Goal: Transaction & Acquisition: Purchase product/service

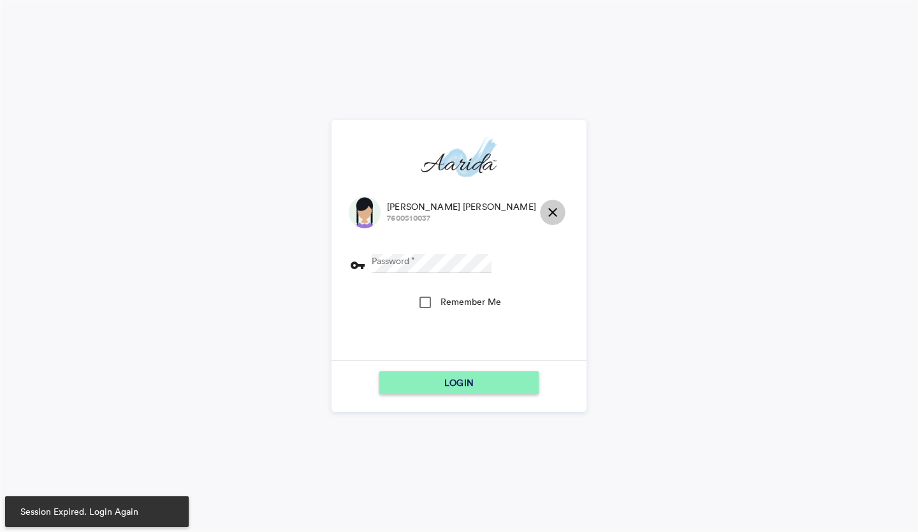
click at [545, 210] on md-icon "close" at bounding box center [552, 212] width 15 height 15
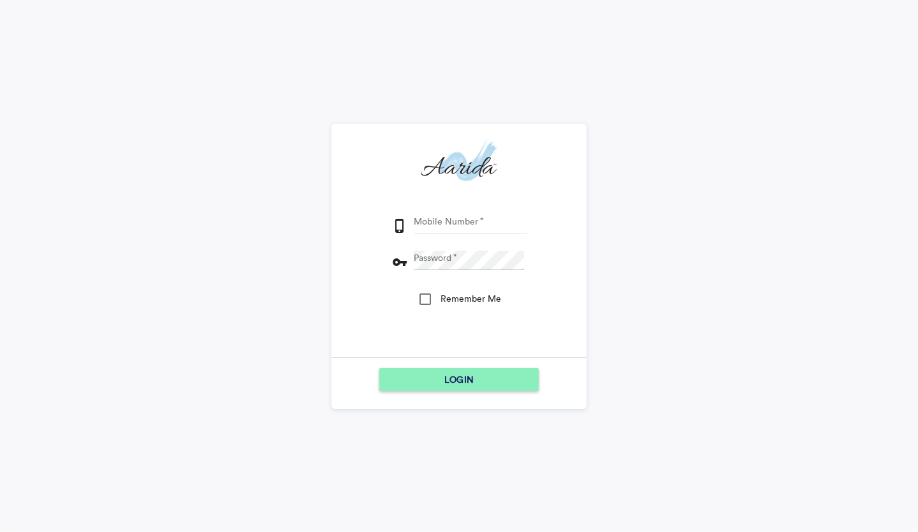
click at [487, 228] on input "Mobile Number" at bounding box center [470, 223] width 113 height 19
type input "9153796315"
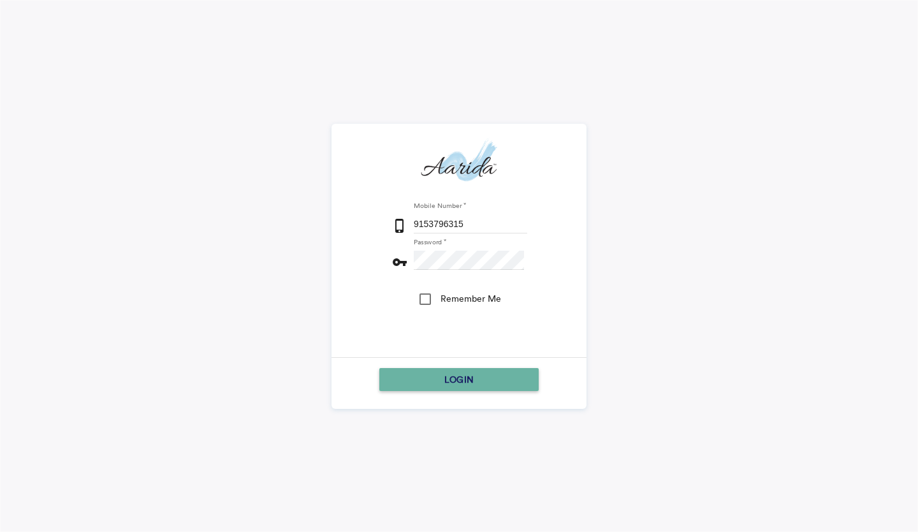
click at [387, 374] on div "LOGIN" at bounding box center [458, 379] width 149 height 23
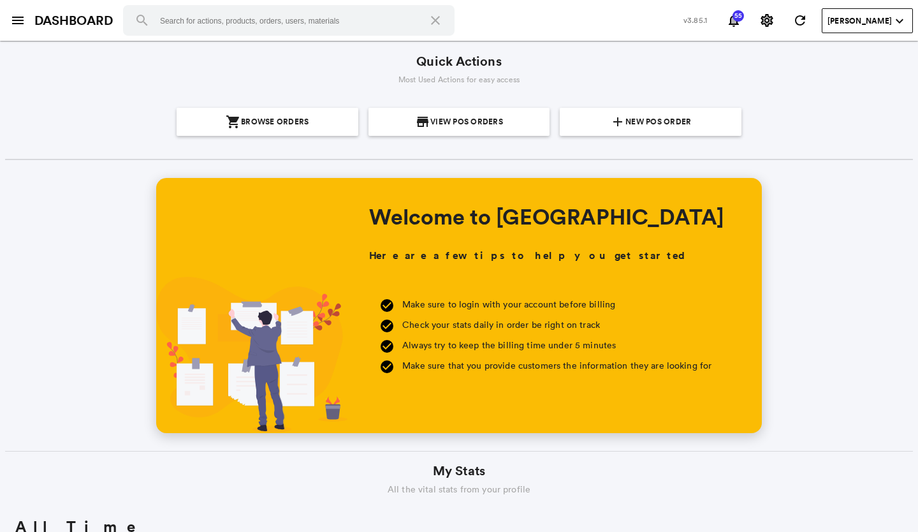
scroll to position [229, 439]
click at [641, 120] on span "New POS Order" at bounding box center [658, 122] width 66 height 28
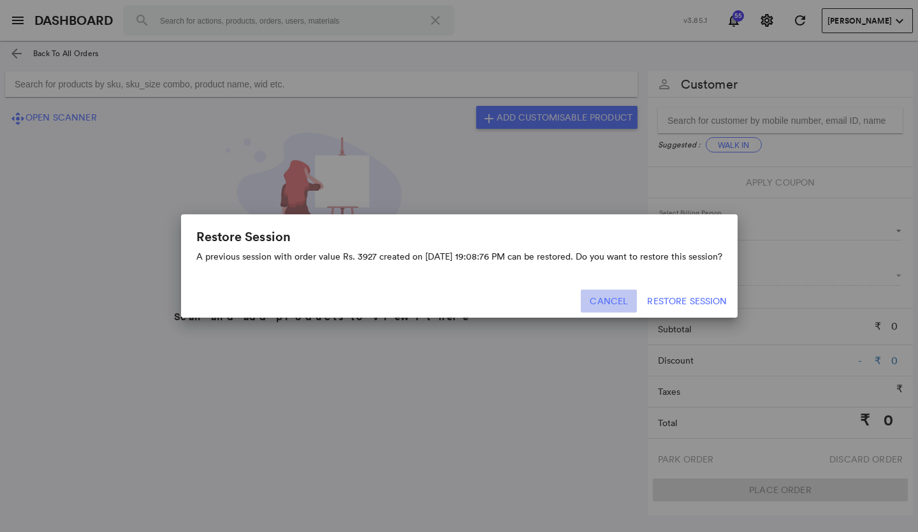
click at [602, 302] on button "Cancel" at bounding box center [609, 300] width 56 height 23
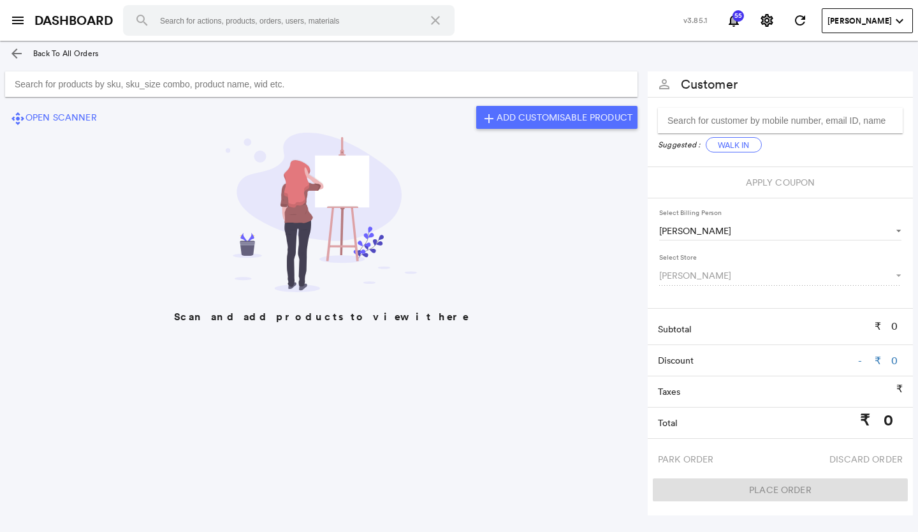
click at [257, 88] on input "Search for products by sku, sku_size combo, product name, wid etc." at bounding box center [321, 83] width 632 height 25
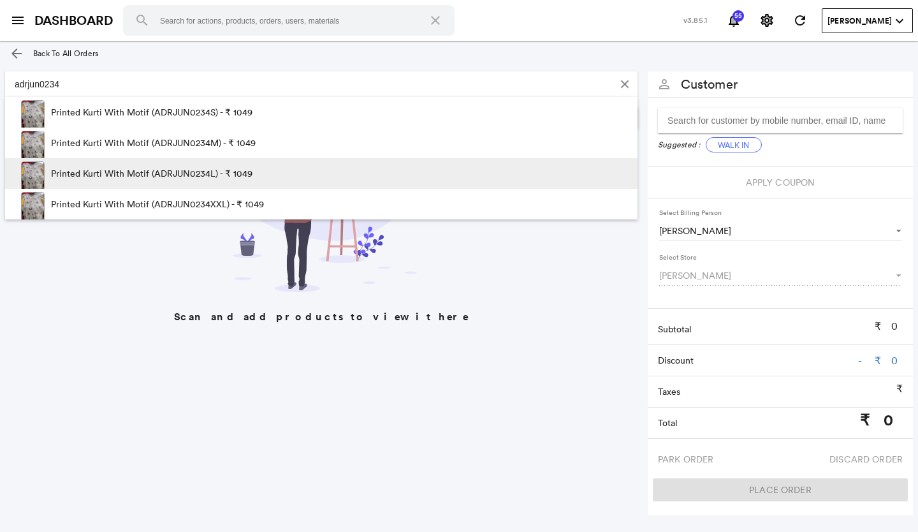
type input "adrjun0234"
click at [221, 177] on p "Printed Kurti With Motif (ADRJUN0234L) - ₹ 1049" at bounding box center [151, 173] width 201 height 31
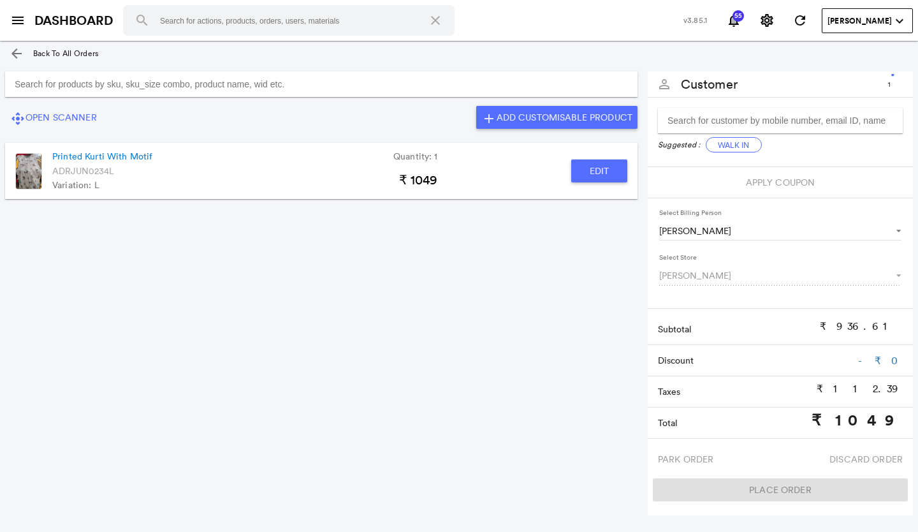
click at [593, 169] on button "Edit" at bounding box center [599, 170] width 56 height 23
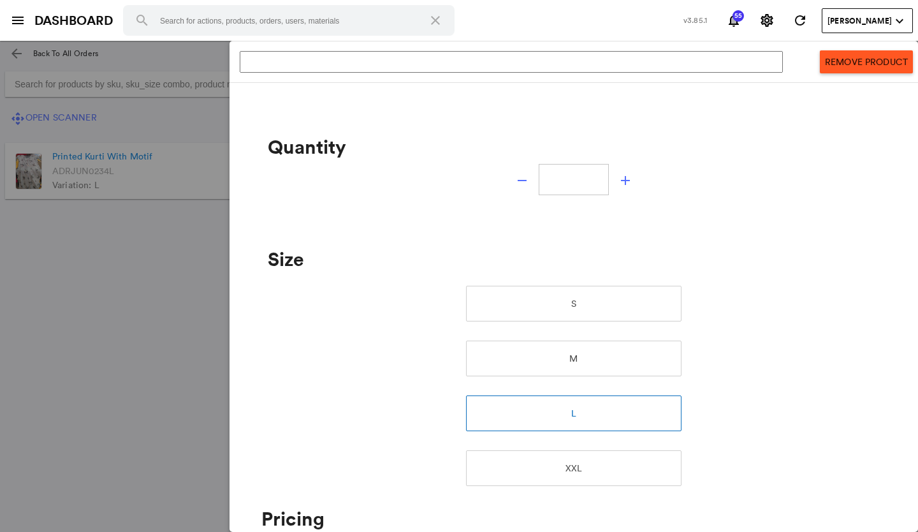
type input "Printed Kurti With Motif"
type input "1"
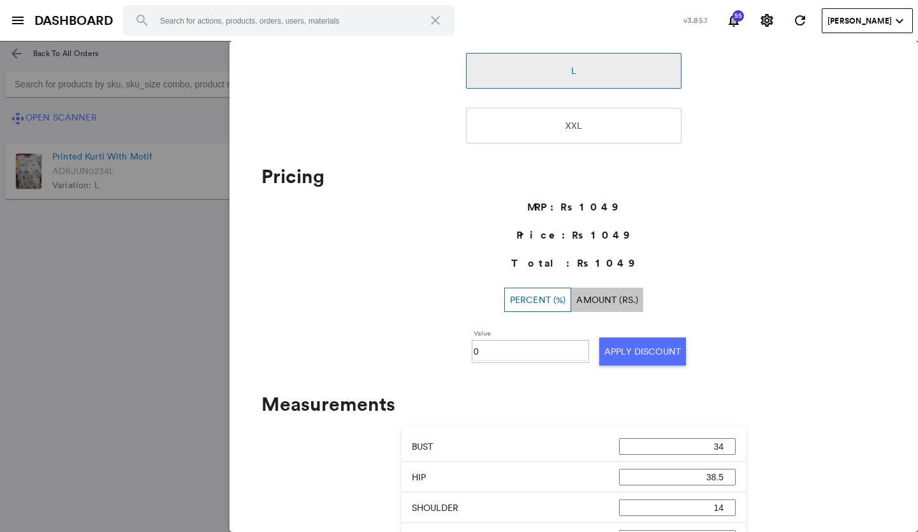
scroll to position [382, 0]
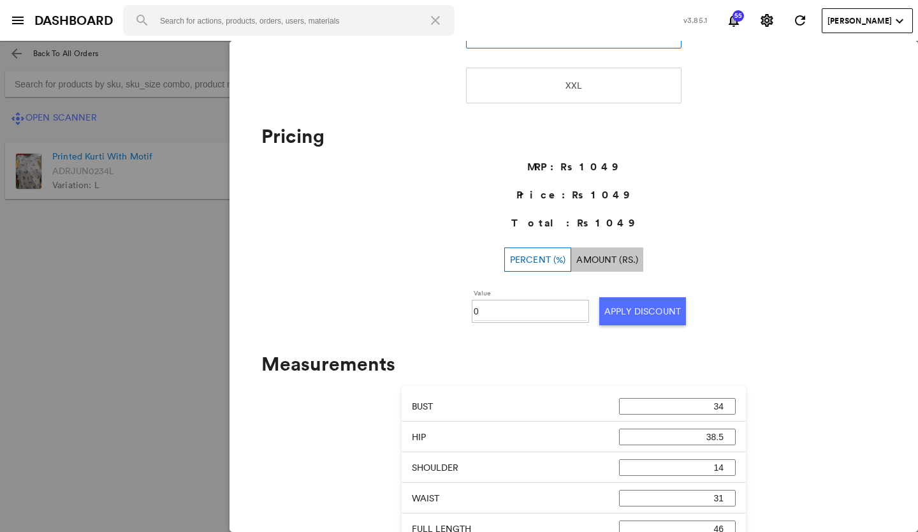
click at [497, 311] on input "0" at bounding box center [530, 311] width 113 height 19
type input "030"
click at [610, 303] on button "Apply Discount" at bounding box center [642, 311] width 87 height 28
click at [116, 340] on md-backdrop at bounding box center [459, 286] width 918 height 491
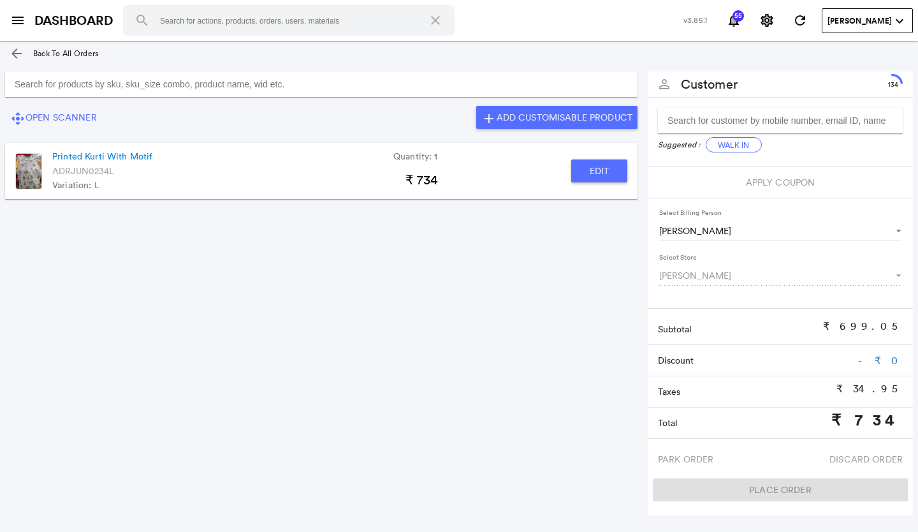
click at [138, 82] on input "Search for products by sku, sku_size combo, product name, wid etc." at bounding box center [321, 83] width 632 height 25
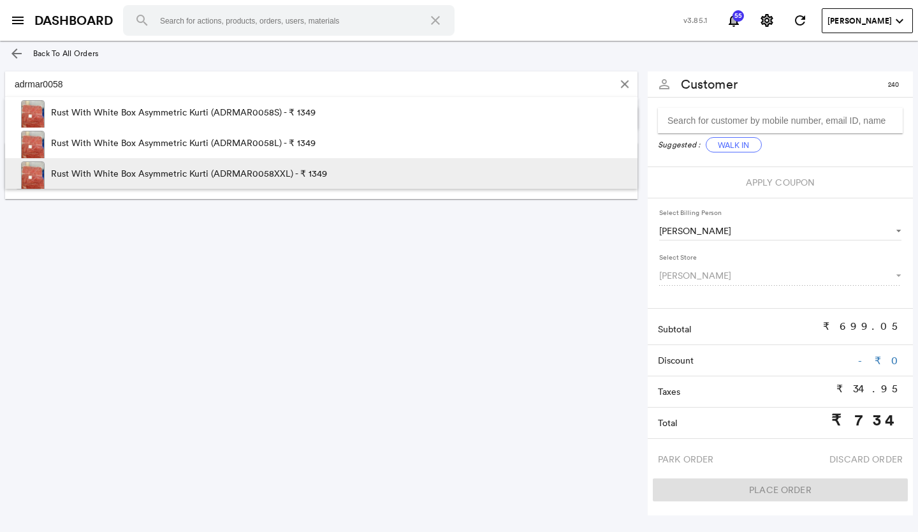
type input "adrmar0058"
click at [275, 167] on p "Rust With White Box Asymmetric Kurti (ADRMAR0058XXL) - ₹ 1349" at bounding box center [189, 173] width 276 height 31
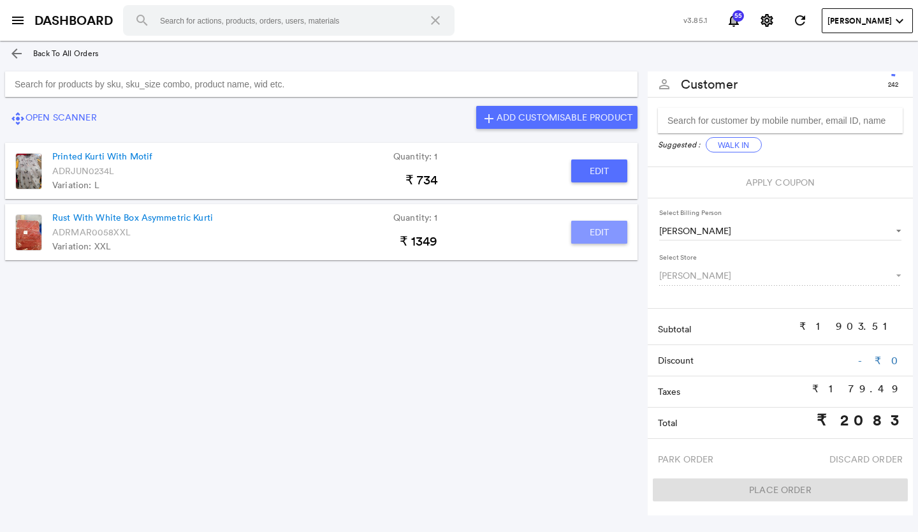
click at [578, 228] on button "Edit" at bounding box center [599, 232] width 56 height 23
type input "Rust With White Box Asymmetric Kurti"
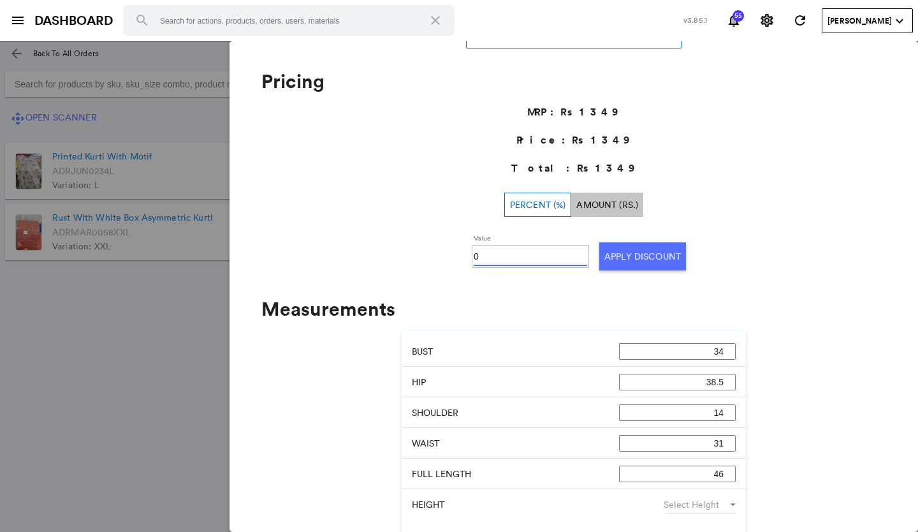
click at [481, 258] on input "0" at bounding box center [530, 256] width 113 height 19
type input "050"
click at [618, 254] on button "Apply Discount" at bounding box center [642, 256] width 87 height 28
click at [130, 351] on md-backdrop at bounding box center [459, 286] width 918 height 491
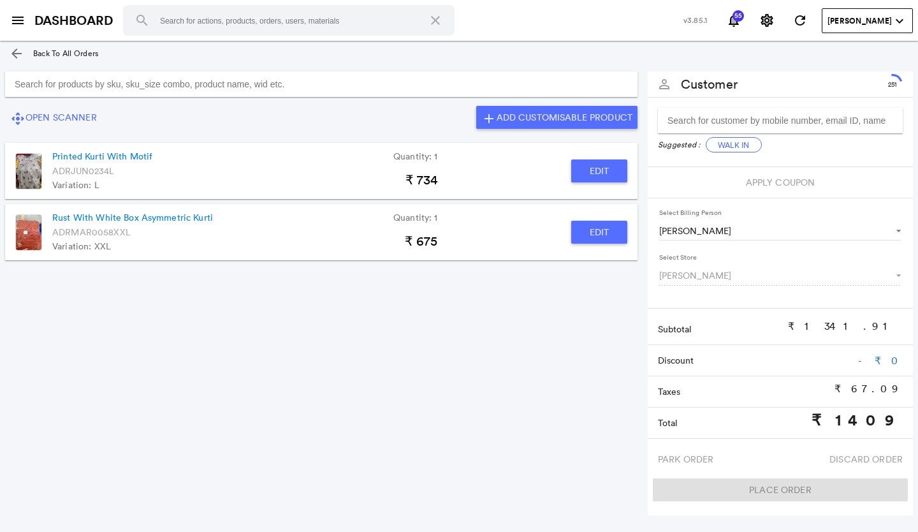
click at [457, 84] on input "Search for products by sku, sku_size combo, product name, wid etc." at bounding box center [321, 83] width 632 height 25
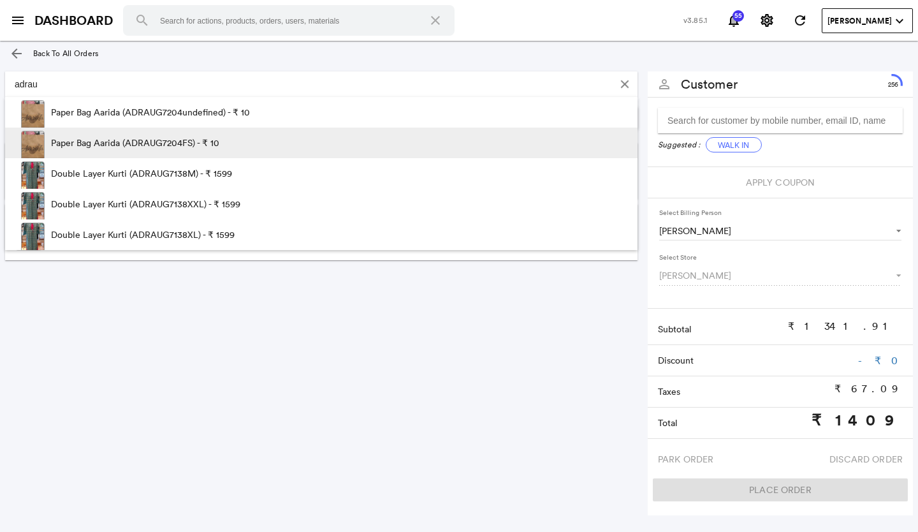
type input "adrau"
click at [73, 147] on p "Paper Bag Aarida (ADRAUG7204FS) - ₹ 10" at bounding box center [135, 142] width 168 height 31
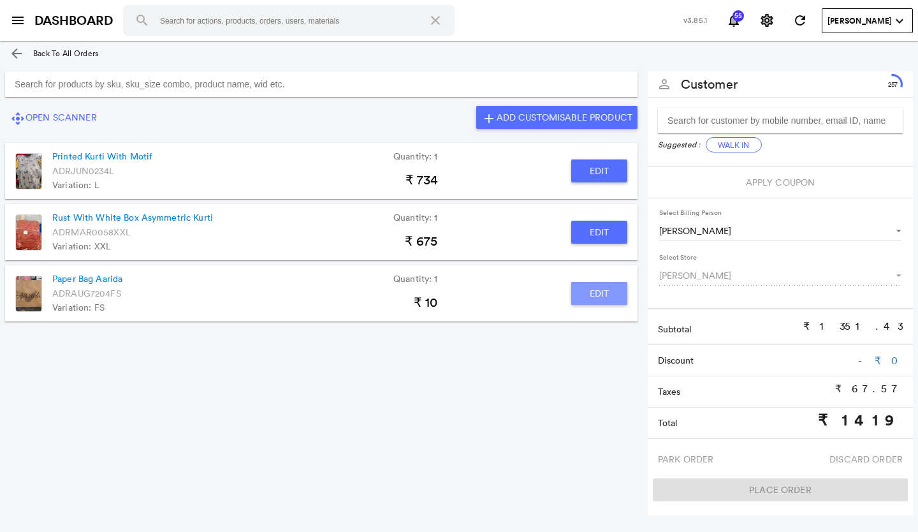
click at [586, 286] on button "Edit" at bounding box center [599, 293] width 56 height 23
type input "Paper Bag Aarida"
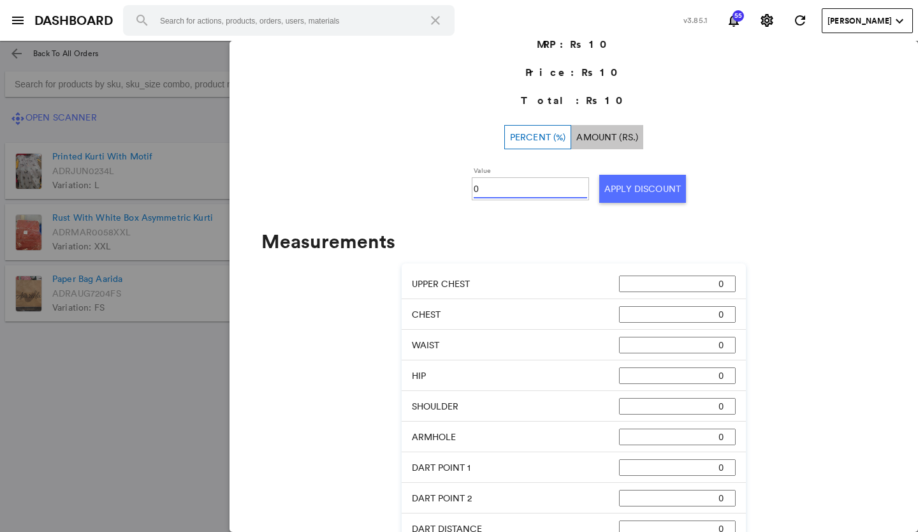
click at [498, 190] on input "0" at bounding box center [530, 188] width 113 height 19
type input "0100"
click at [615, 184] on button "Apply Discount" at bounding box center [642, 189] width 87 height 28
click at [29, 370] on md-backdrop at bounding box center [459, 286] width 918 height 491
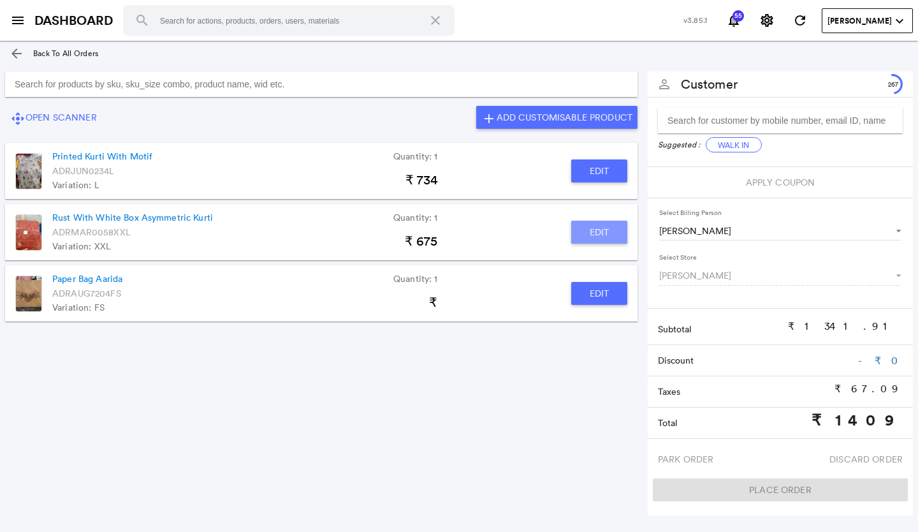
click at [601, 226] on button "Edit" at bounding box center [599, 232] width 56 height 23
type input "Rust With White Box Asymmetric Kurti"
type input "50"
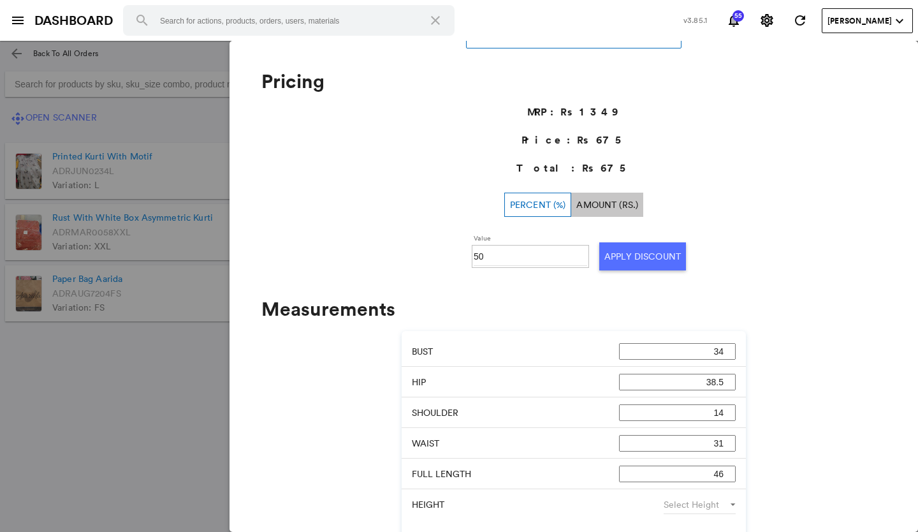
click at [111, 424] on md-backdrop at bounding box center [459, 286] width 918 height 491
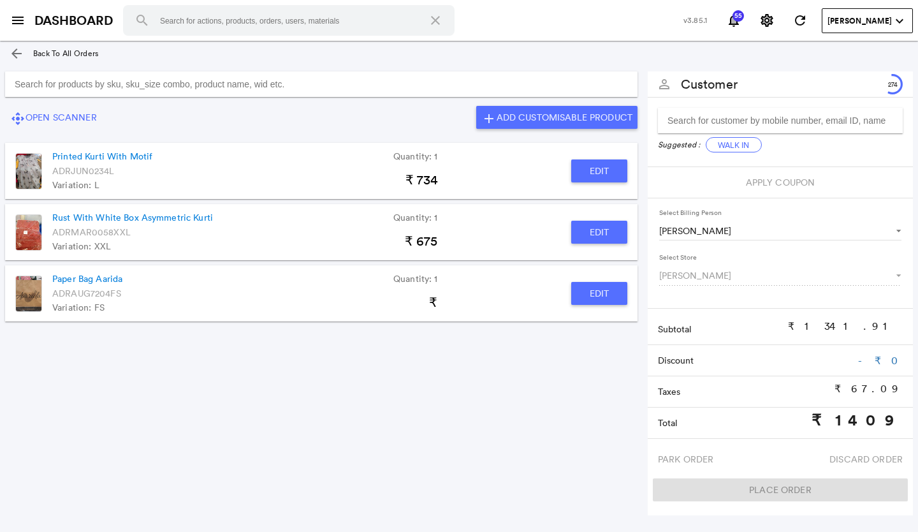
click at [601, 168] on button "Edit" at bounding box center [599, 170] width 56 height 23
type input "Printed Kurti With Motif"
type input "30"
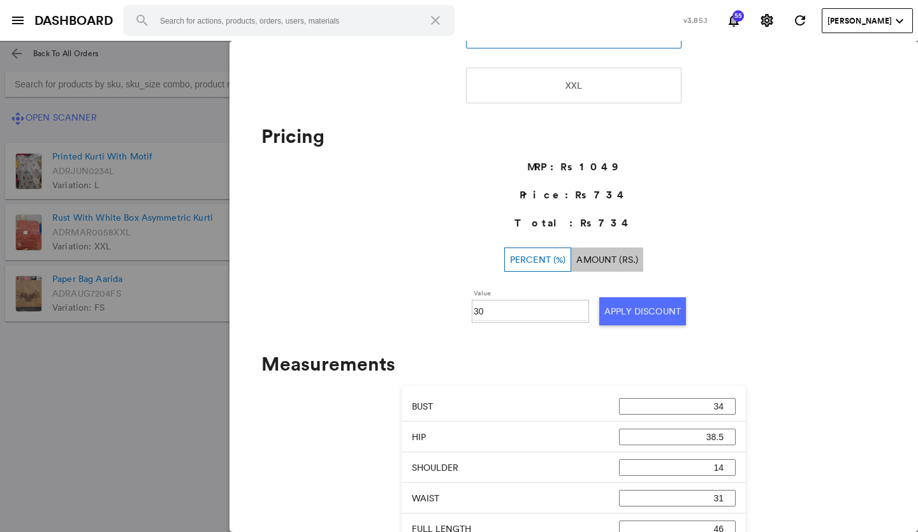
click at [72, 439] on md-backdrop at bounding box center [459, 286] width 918 height 491
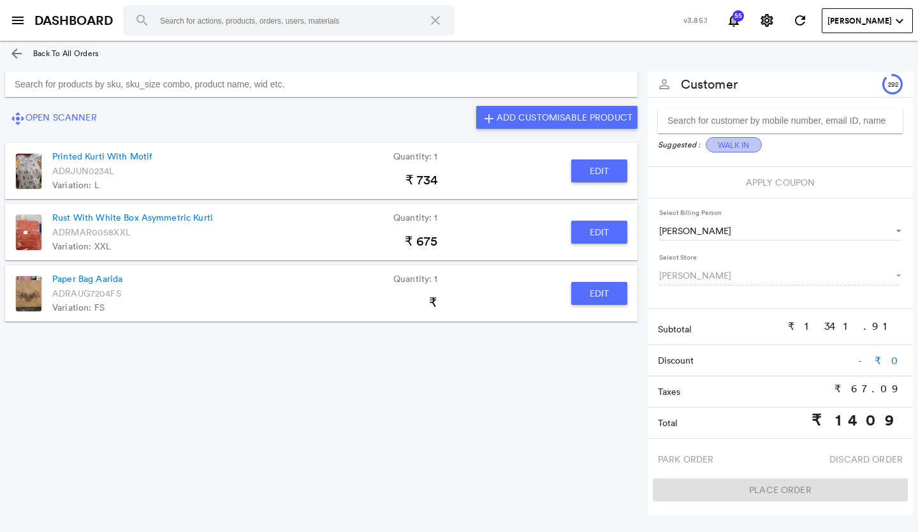
click at [716, 144] on button "Walk In" at bounding box center [734, 144] width 56 height 15
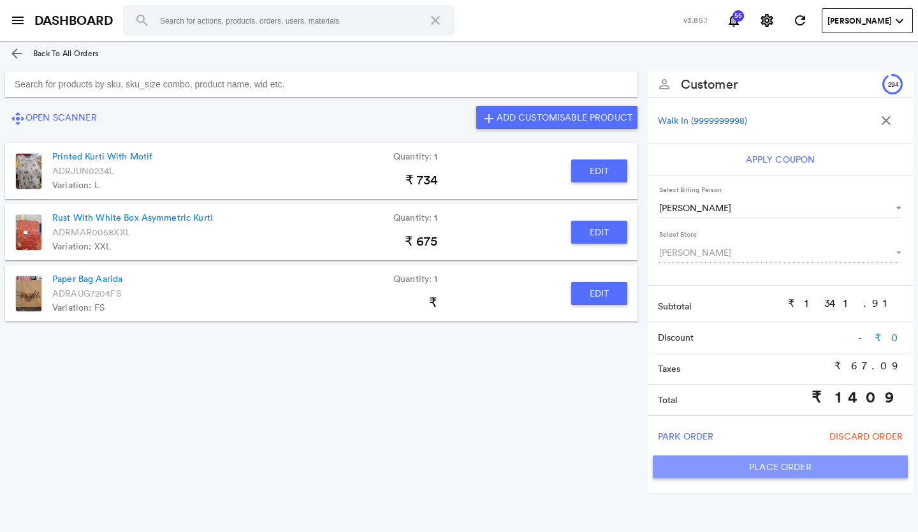
click at [761, 466] on button "Place Order" at bounding box center [780, 466] width 255 height 23
type input "1409"
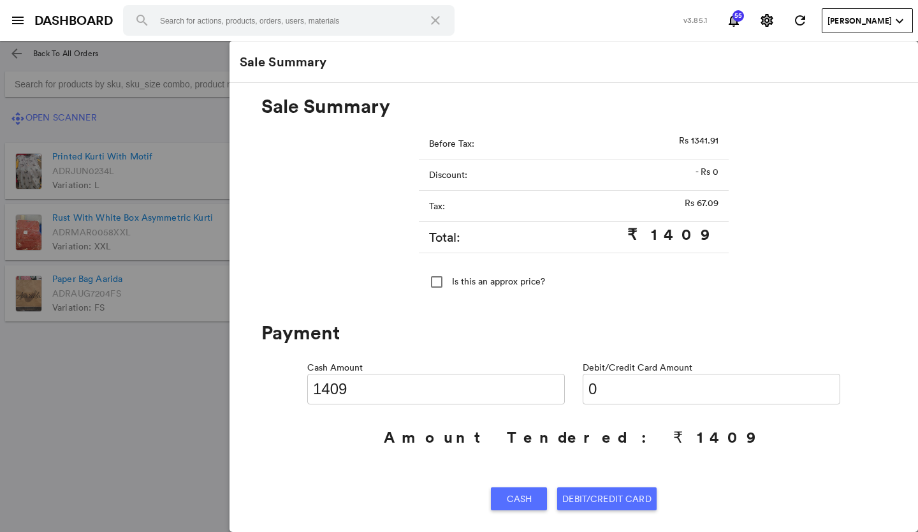
click at [598, 386] on input "0" at bounding box center [712, 389] width 258 height 31
type input "0140"
type input "1269"
type input "01409"
type input "0"
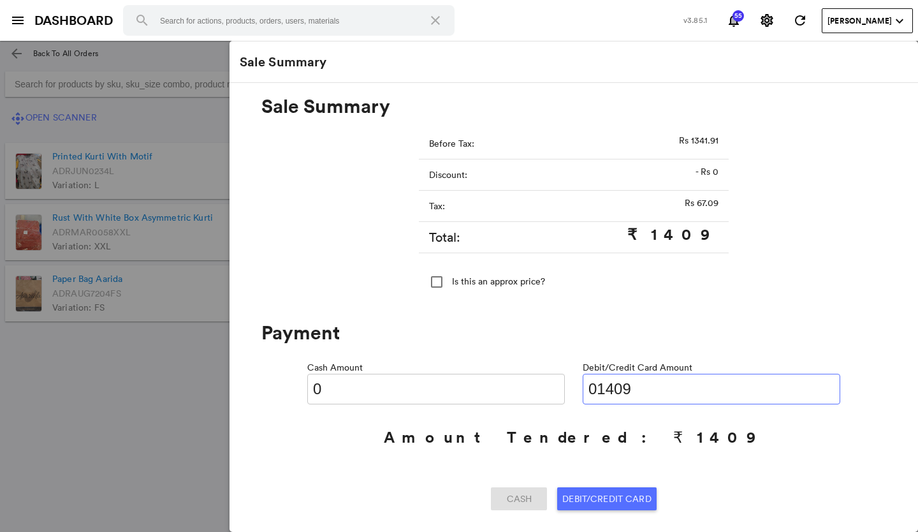
type input "01409"
click at [592, 493] on span "Debit/Credit Card" at bounding box center [606, 498] width 89 height 23
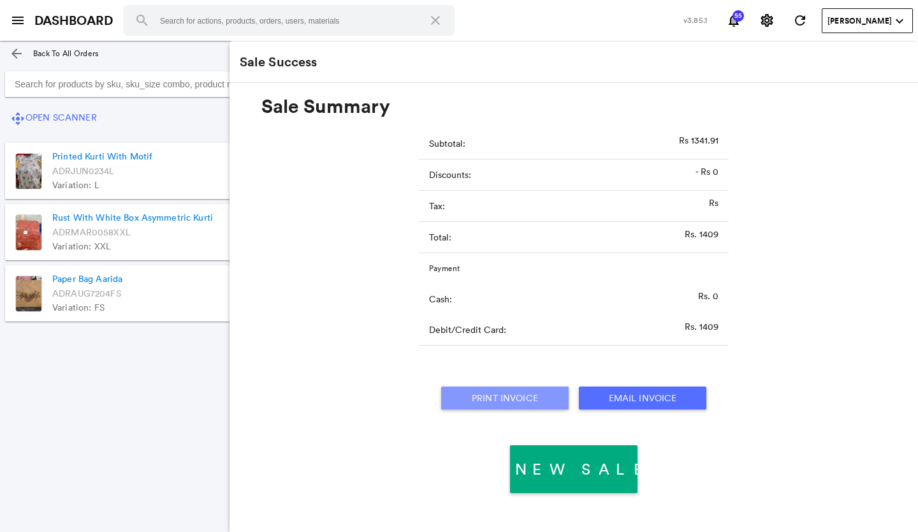
click at [485, 395] on button "Print Invoice" at bounding box center [504, 397] width 127 height 23
click at [149, 375] on section "control_camera Open Scanner add Add Customisable Product Printed Kurti With Mot…" at bounding box center [321, 276] width 643 height 421
click at [21, 18] on md-icon "menu" at bounding box center [17, 20] width 15 height 15
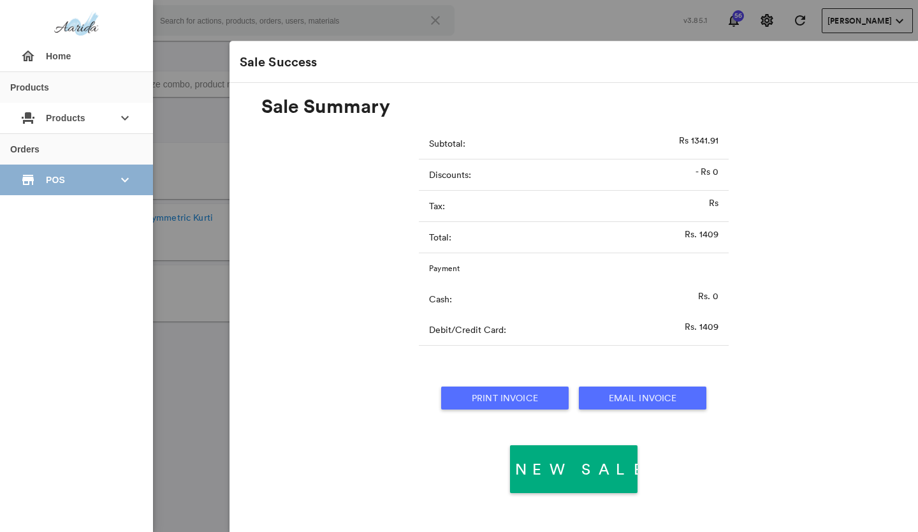
click at [69, 175] on span "POS" at bounding box center [76, 179] width 61 height 23
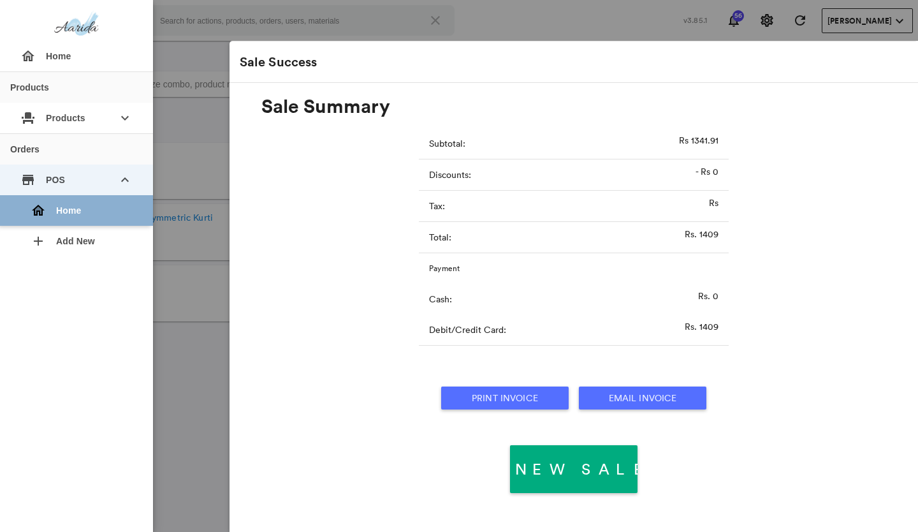
click at [76, 210] on div "home Home" at bounding box center [81, 210] width 122 height 31
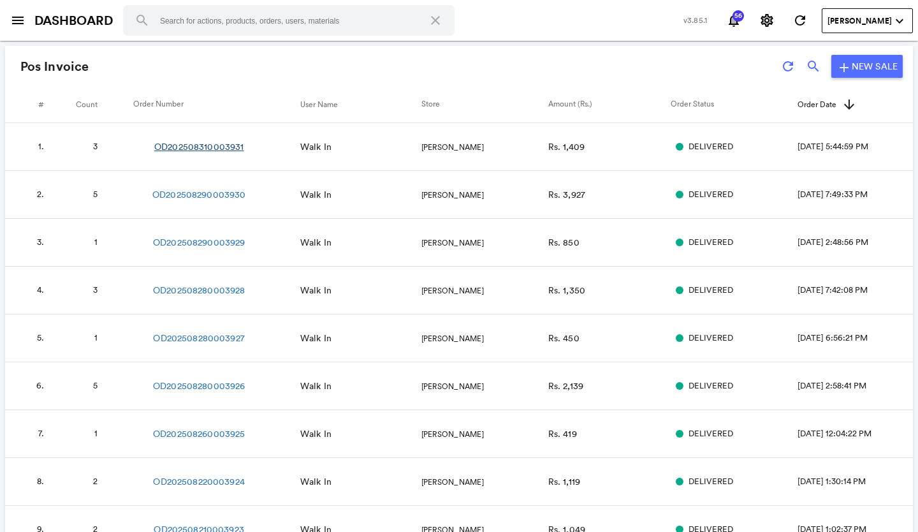
click at [215, 143] on link "OD202508310003931" at bounding box center [198, 146] width 89 height 13
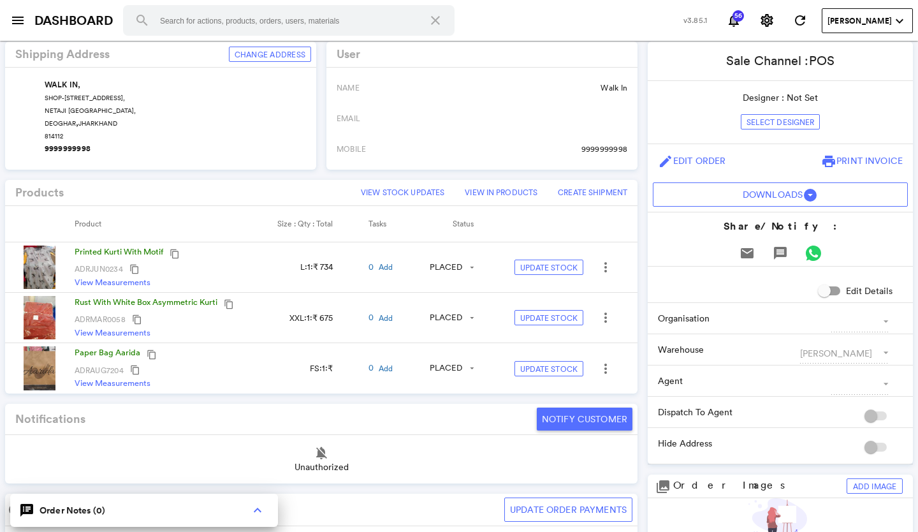
scroll to position [319, 0]
